Goal: Information Seeking & Learning: Compare options

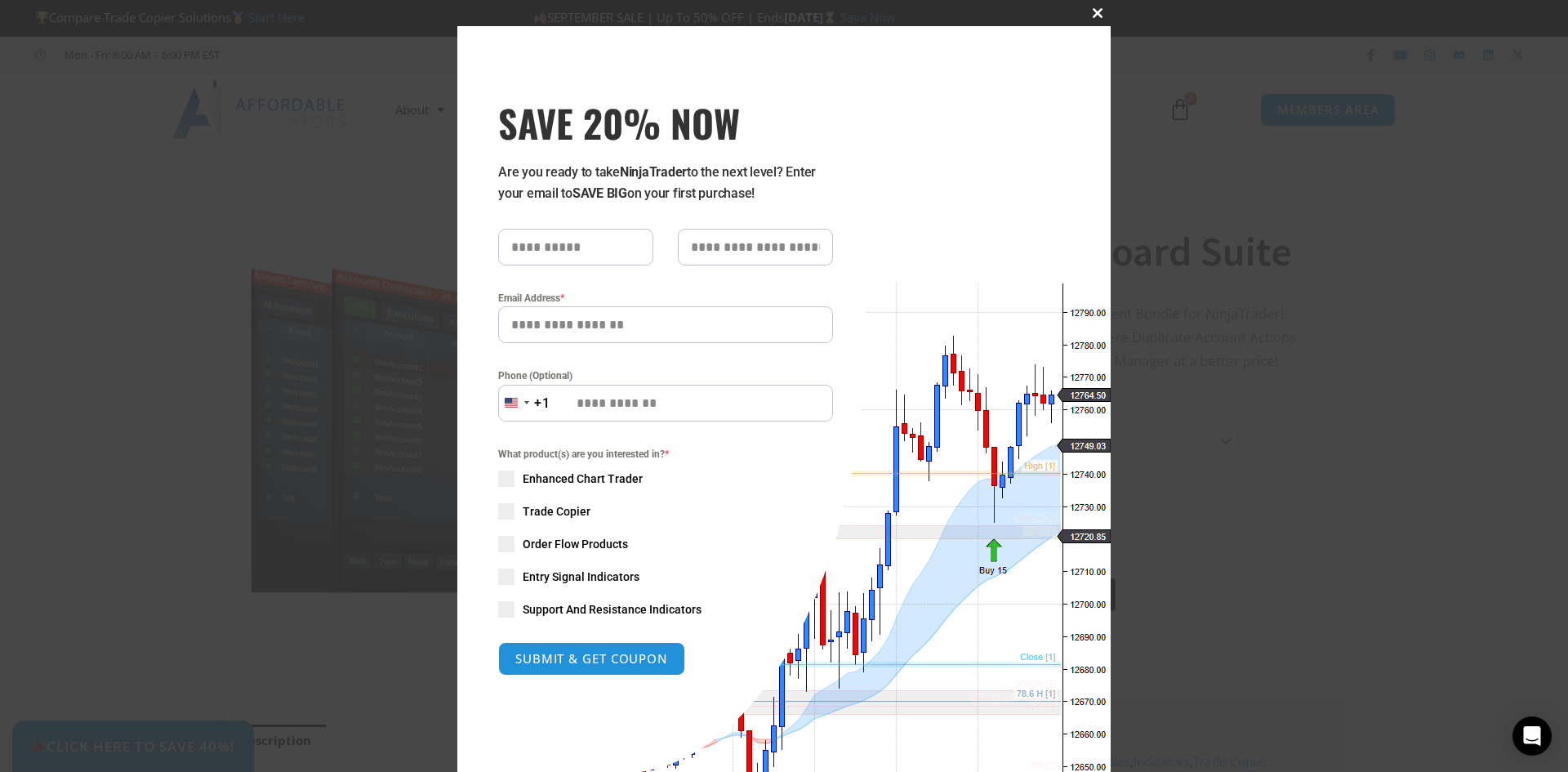
click at [1093, 11] on span "SAVE 20% NOW popup" at bounding box center [1097, 13] width 26 height 10
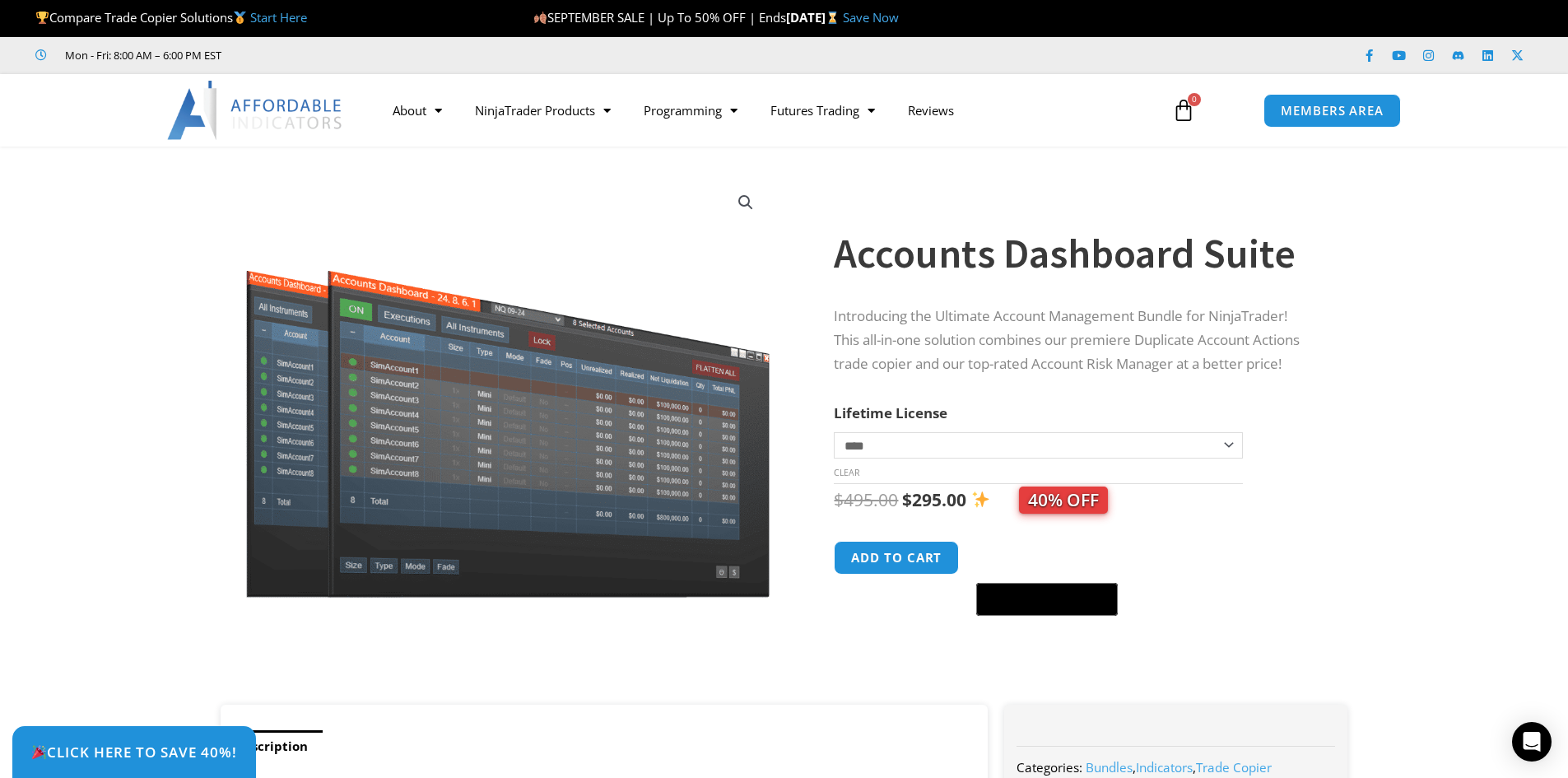
click at [296, 19] on link "Start Here" at bounding box center [278, 18] width 56 height 17
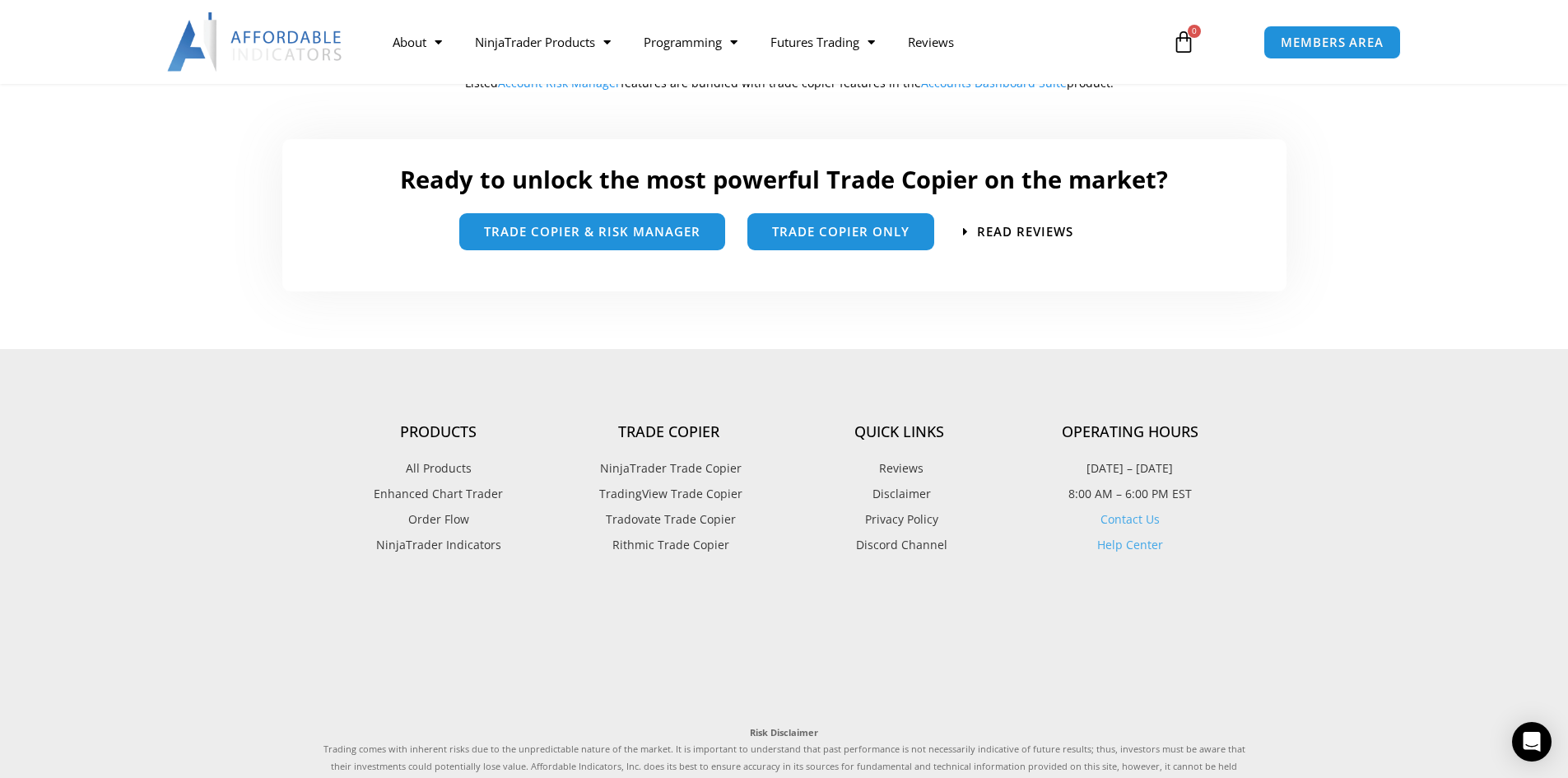
scroll to position [988, 0]
click at [870, 222] on span "Trade Copier Only" at bounding box center [841, 224] width 138 height 12
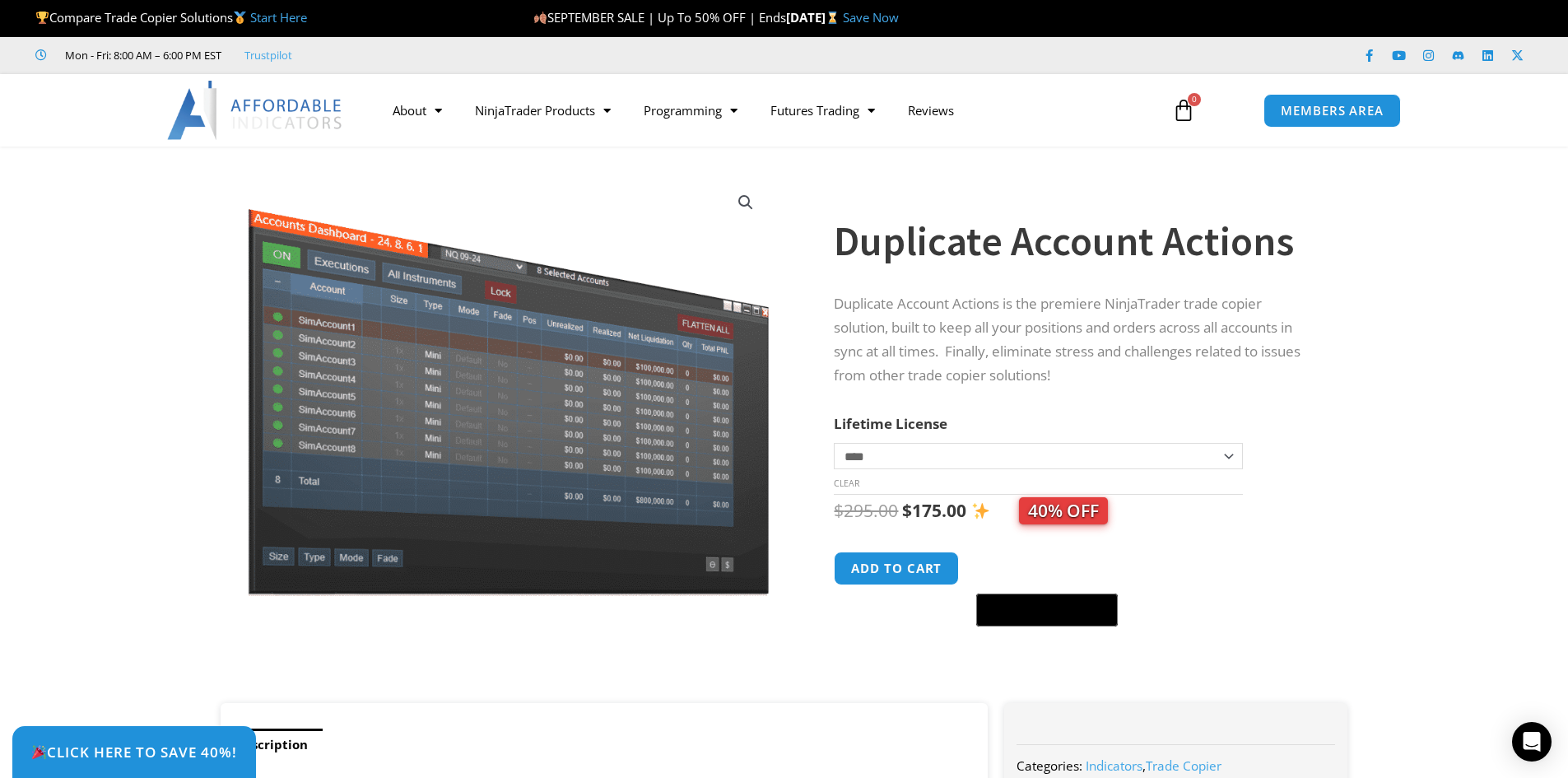
click at [896, 454] on select "**********" at bounding box center [1037, 456] width 408 height 26
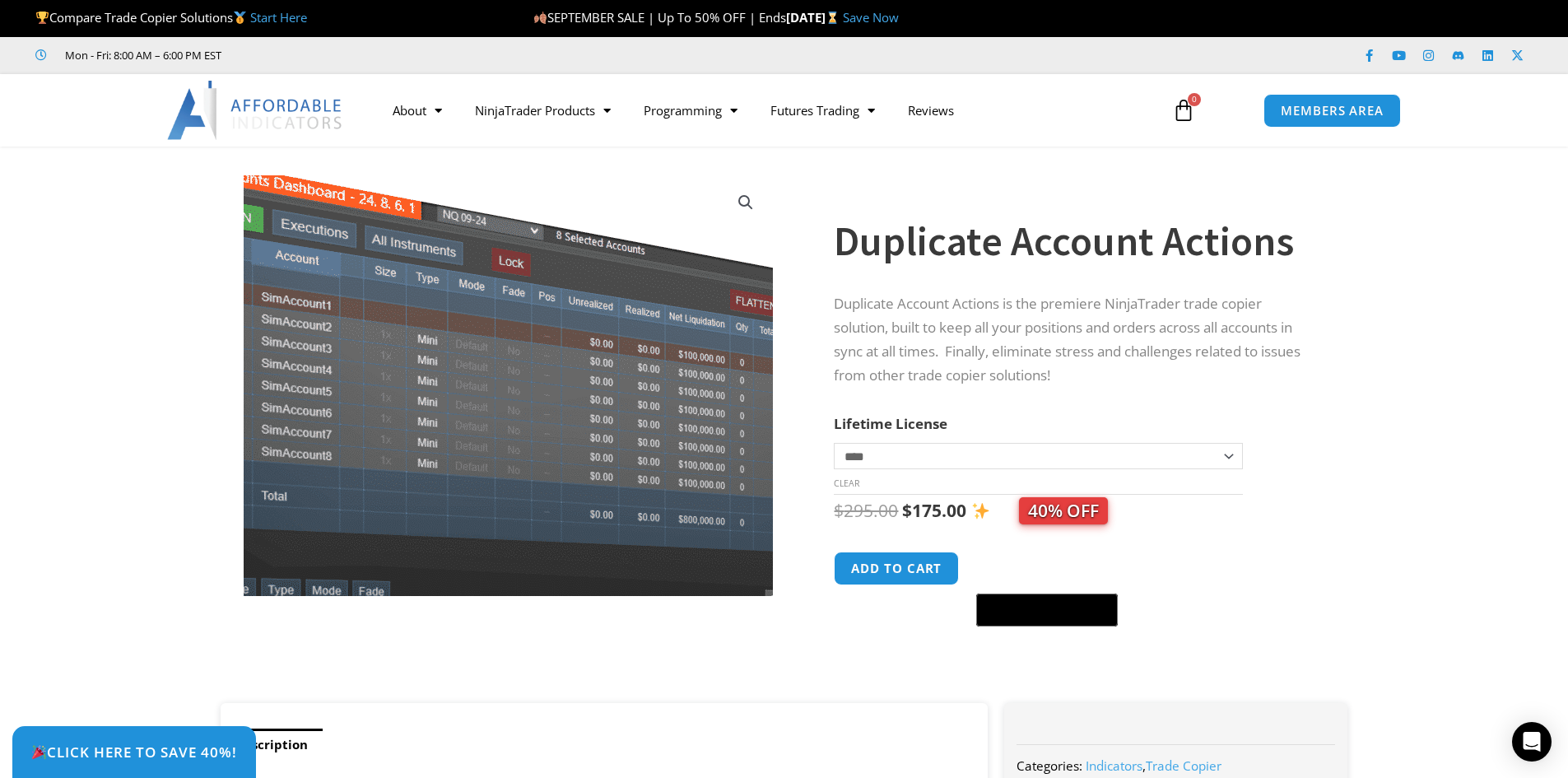
click at [456, 420] on img at bounding box center [520, 377] width 654 height 520
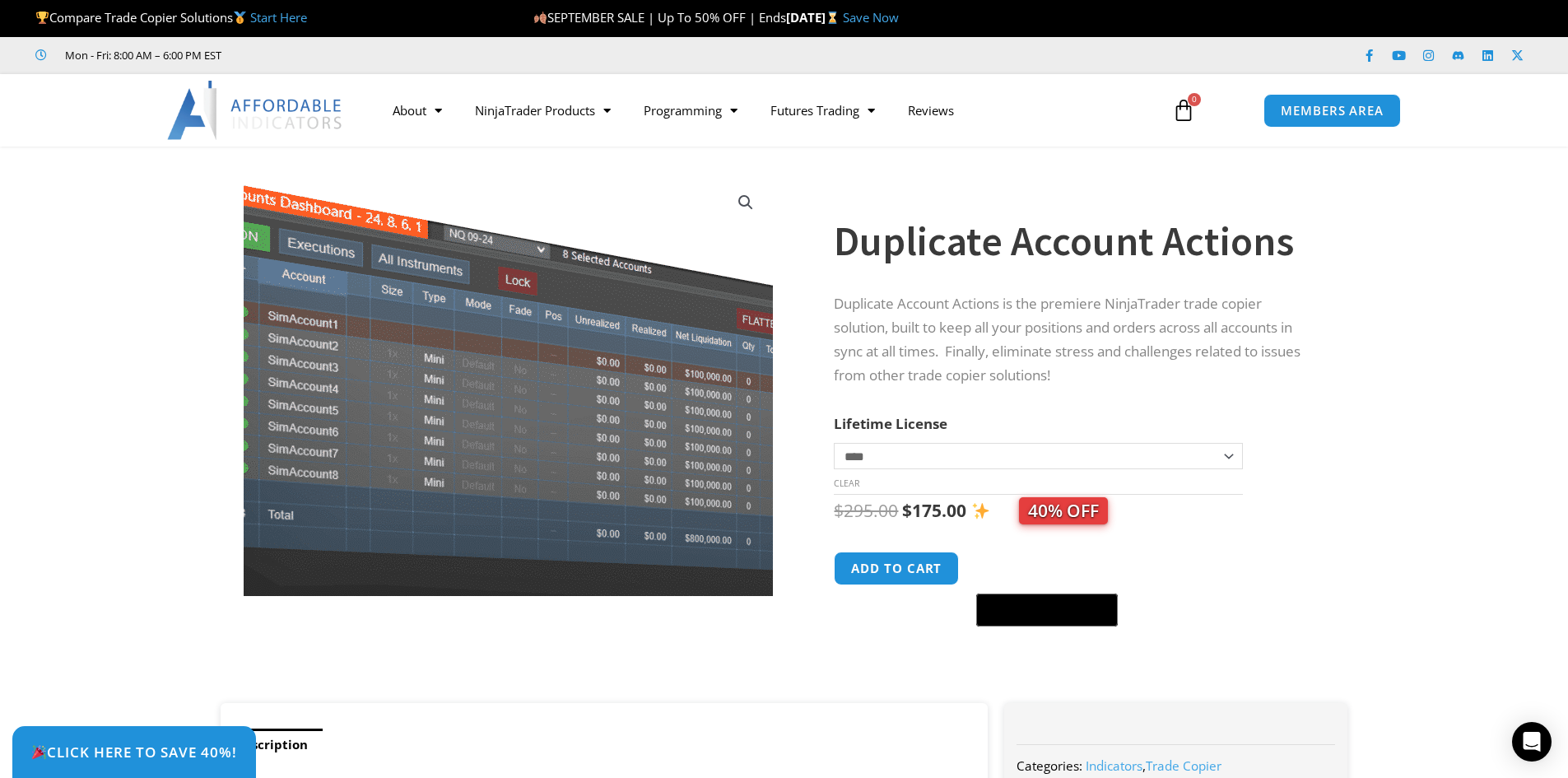
click at [427, 339] on img at bounding box center [526, 397] width 654 height 520
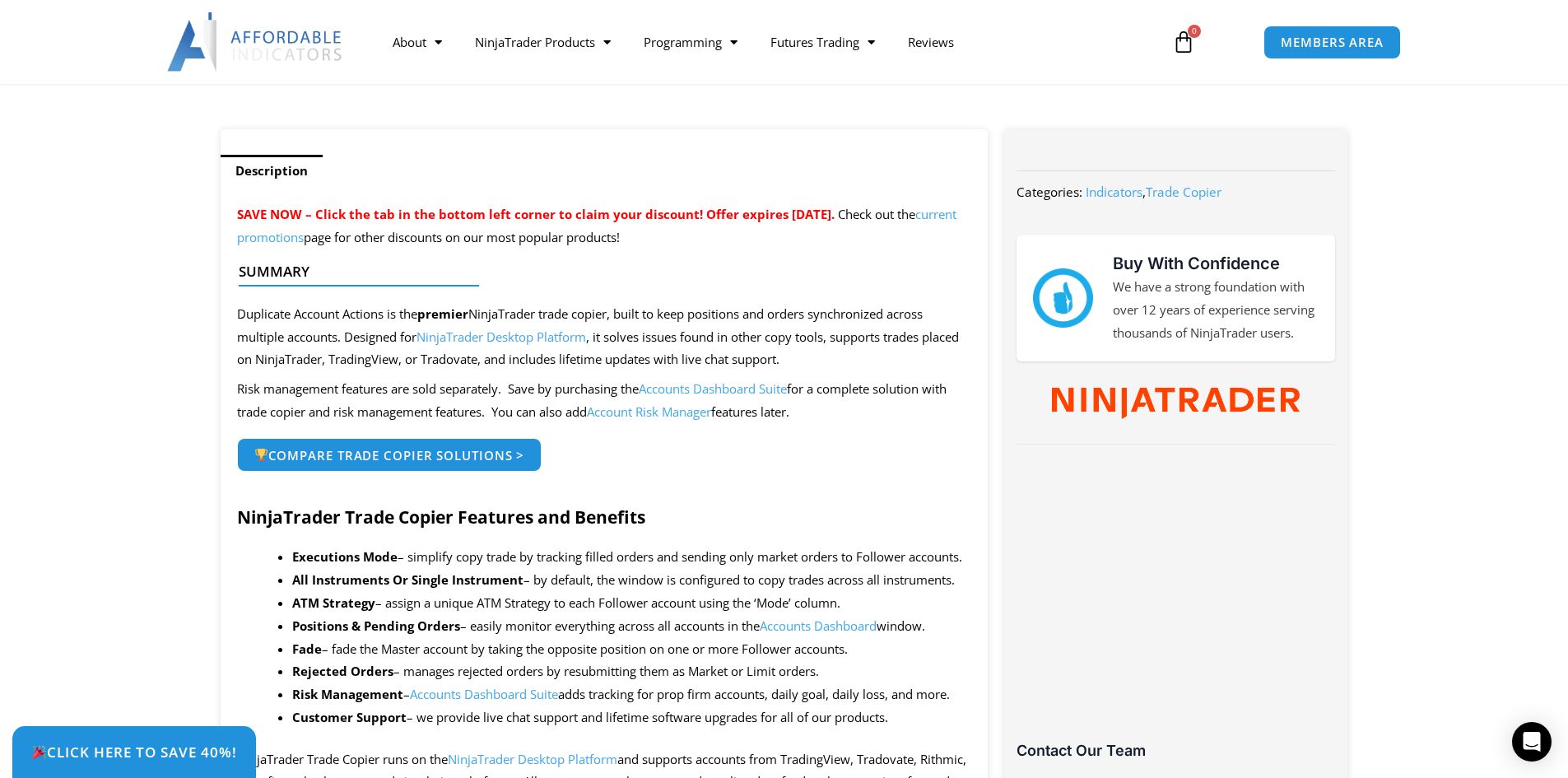
scroll to position [494, 0]
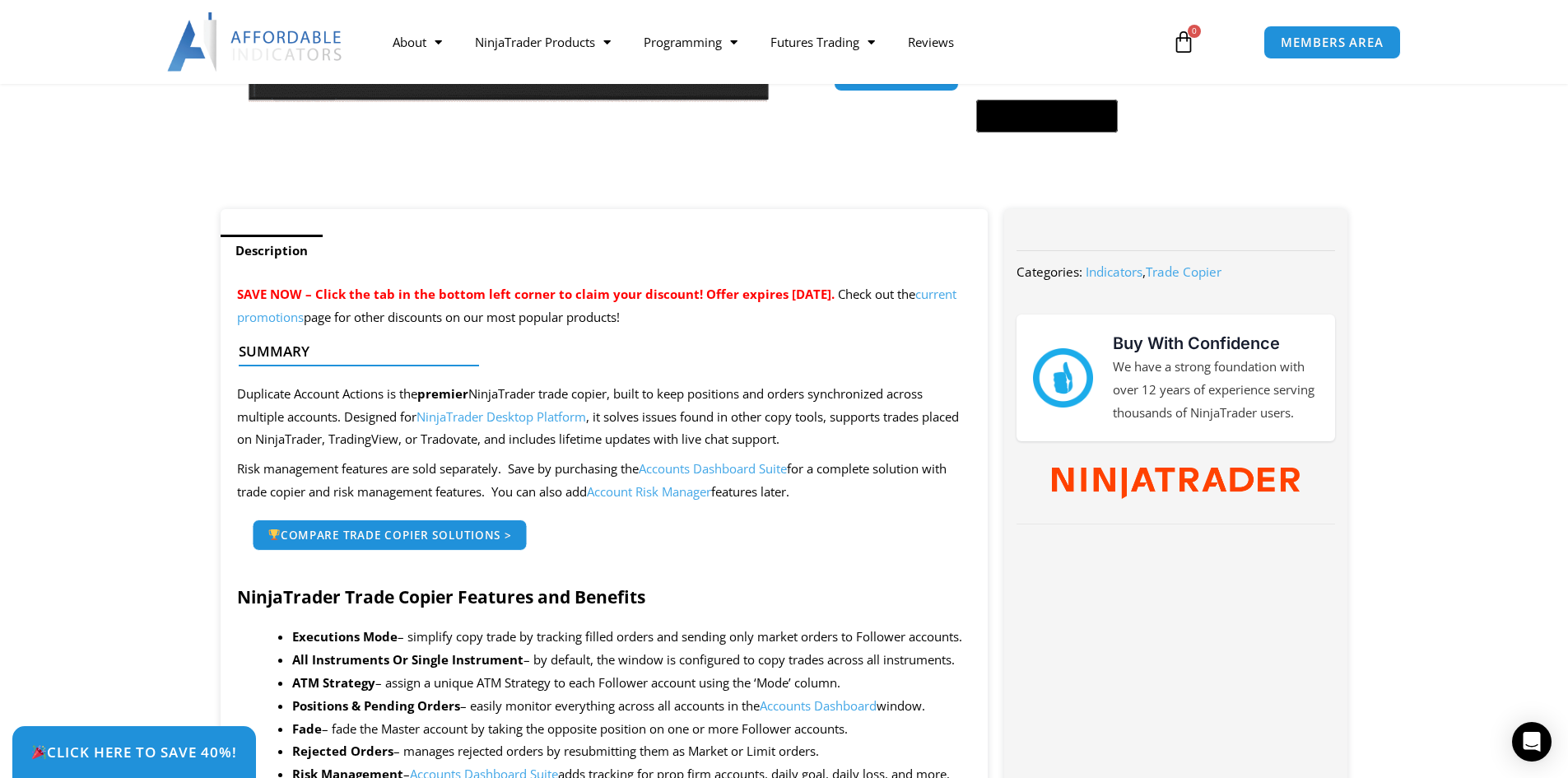
click at [441, 532] on span "Compare Trade Copier Solutions >" at bounding box center [389, 535] width 243 height 11
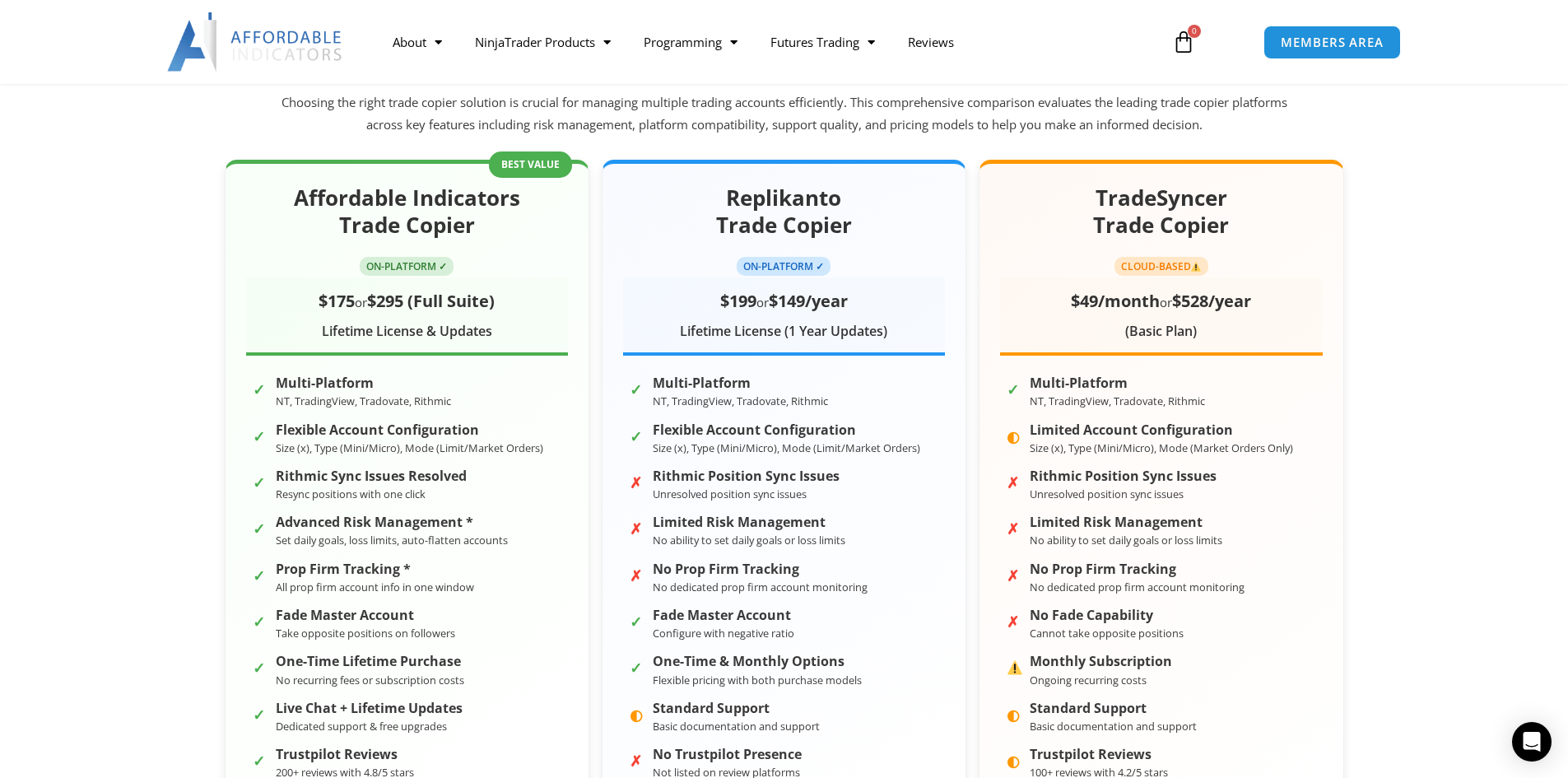
scroll to position [247, 0]
